Goal: Navigation & Orientation: Go to known website

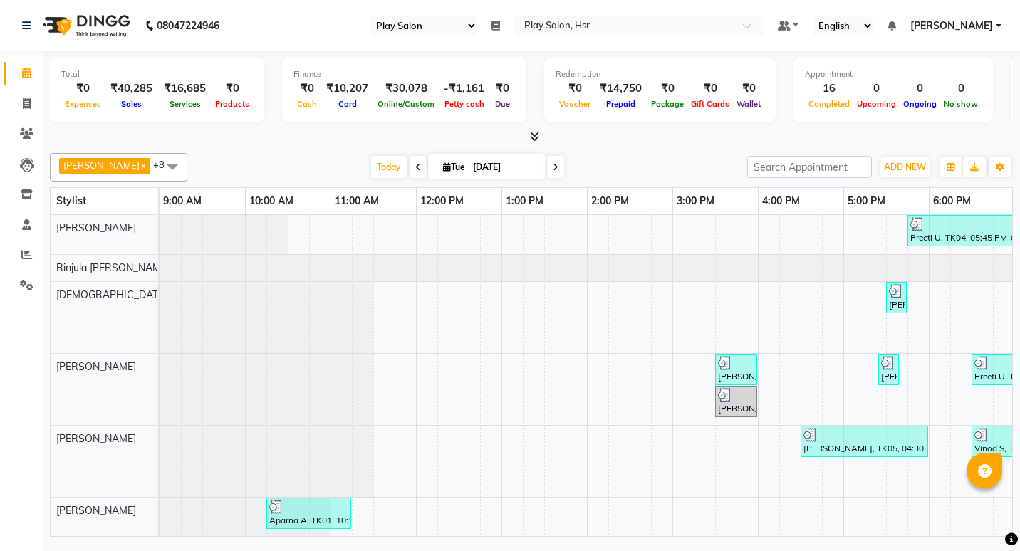
select select "92"
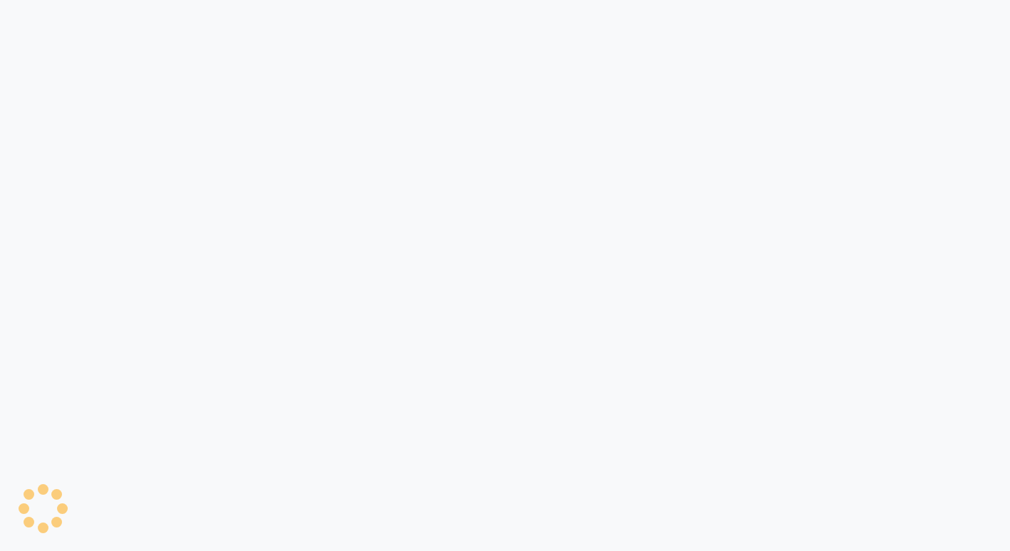
select select "92"
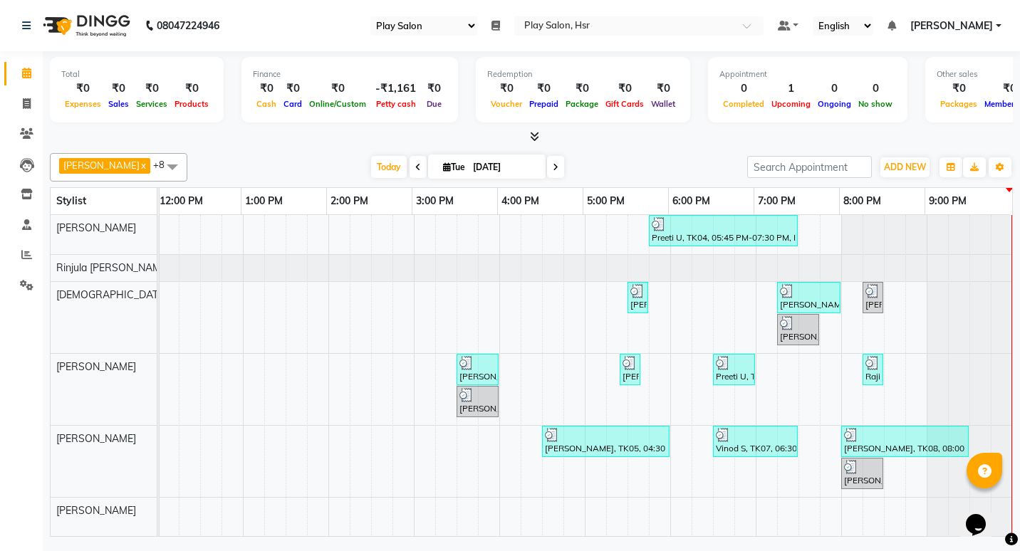
scroll to position [118, 0]
